Goal: Task Accomplishment & Management: Manage account settings

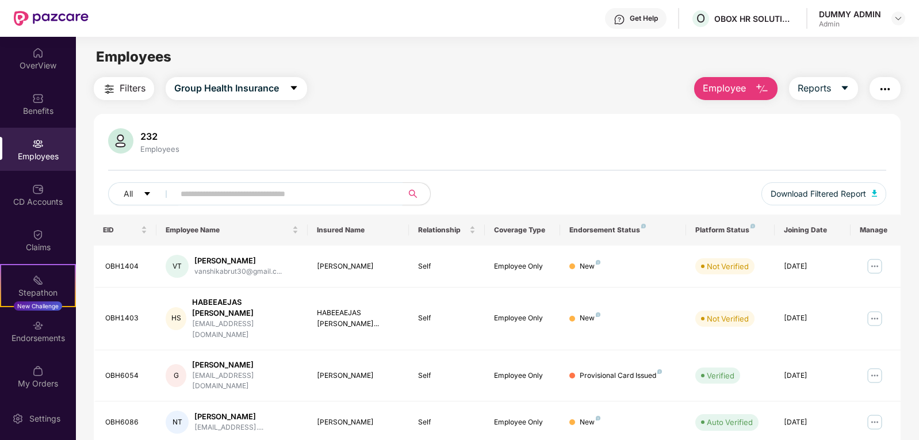
click at [219, 200] on input "text" at bounding box center [284, 193] width 206 height 17
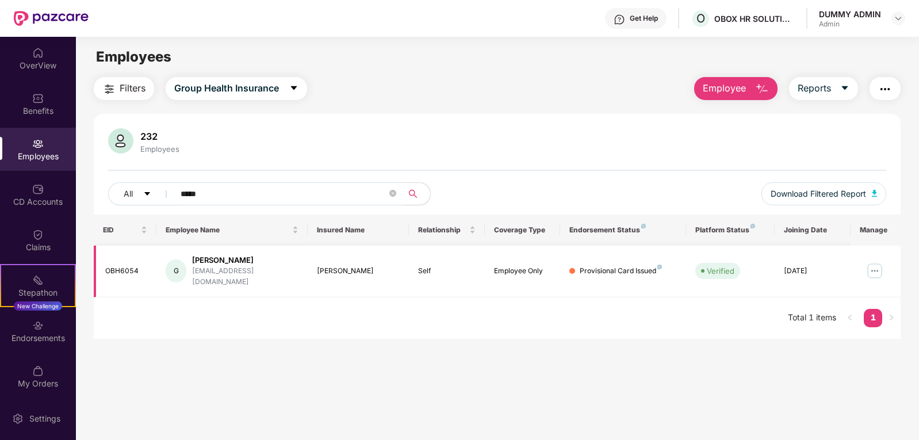
type input "*****"
click at [874, 269] on img at bounding box center [874, 271] width 18 height 18
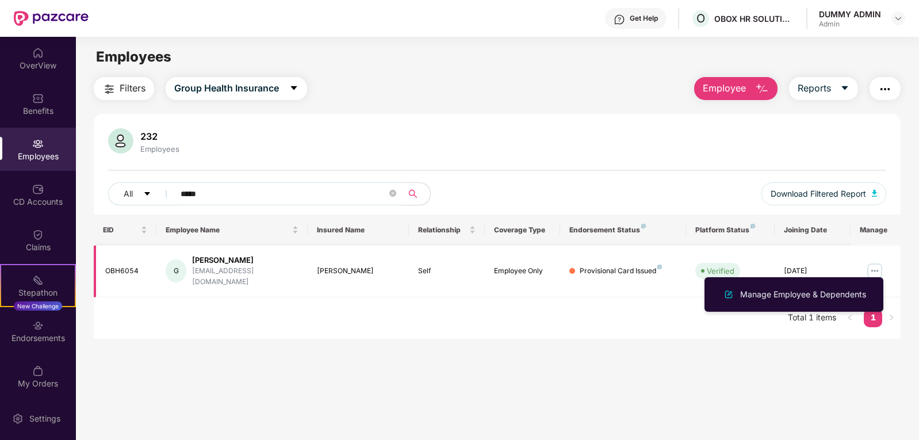
click at [871, 269] on img at bounding box center [874, 271] width 18 height 18
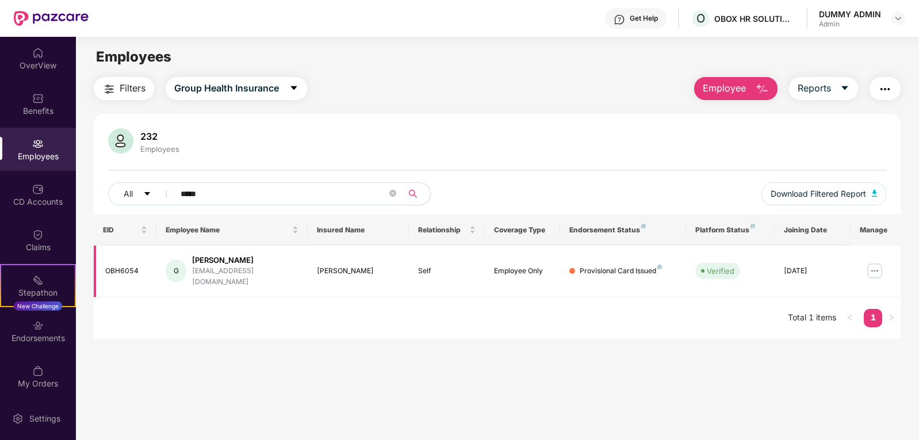
click at [871, 269] on img at bounding box center [874, 271] width 18 height 18
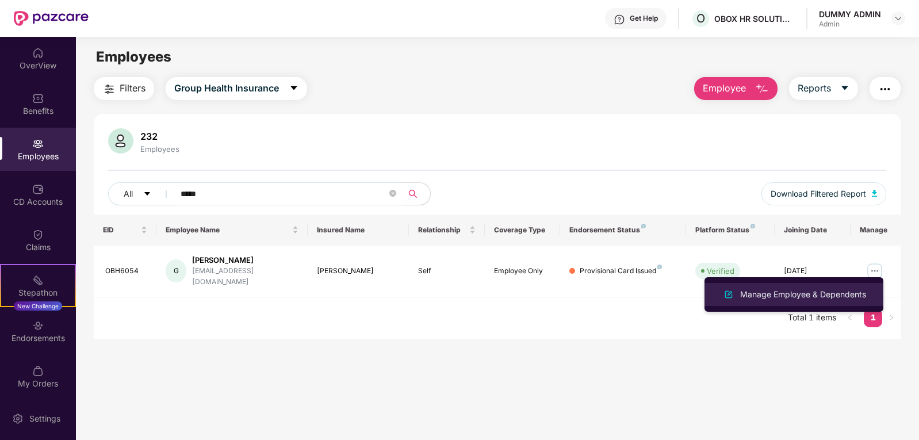
click at [751, 299] on div "Manage Employee & Dependents" at bounding box center [803, 294] width 130 height 13
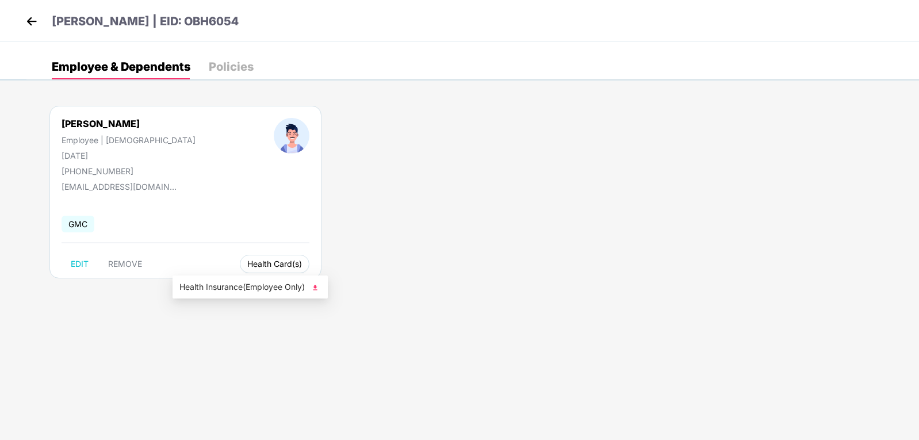
click at [247, 264] on span "Health Card(s)" at bounding box center [274, 264] width 55 height 6
click at [224, 283] on span "Health Insurance(Employee Only)" at bounding box center [249, 287] width 141 height 13
